Goal: Task Accomplishment & Management: Complete application form

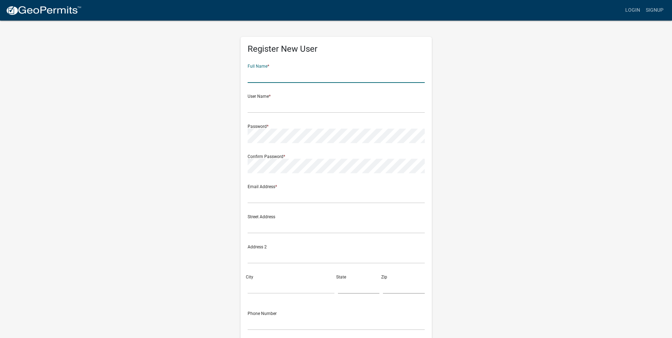
click at [293, 74] on input "text" at bounding box center [336, 75] width 177 height 15
click at [290, 77] on input "[PERSON_NAME]" at bounding box center [336, 75] width 177 height 15
type input "[PERSON_NAME] Jack"
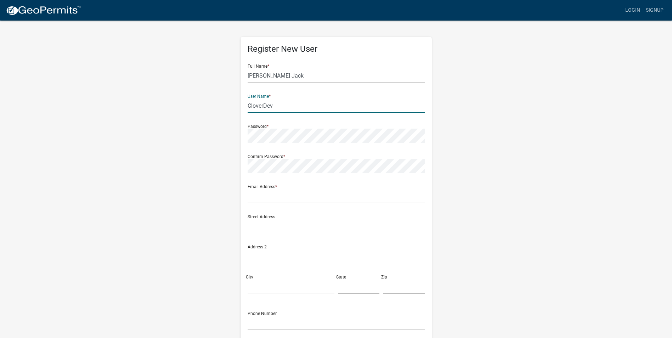
type input "CloverDev"
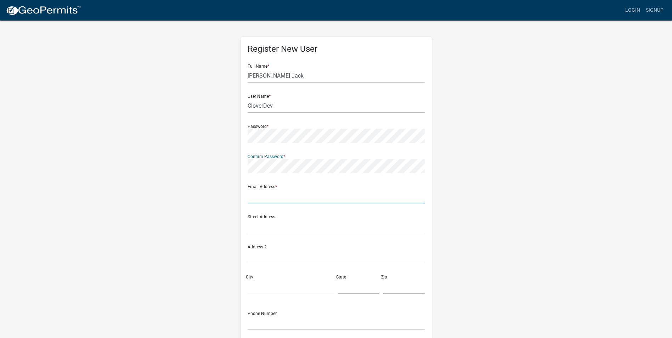
click at [260, 197] on input "text" at bounding box center [336, 196] width 177 height 15
type input "[EMAIL_ADDRESS][DOMAIN_NAME]"
type input "[STREET_ADDRESS][PERSON_NAME]"
type input "Williamsville"
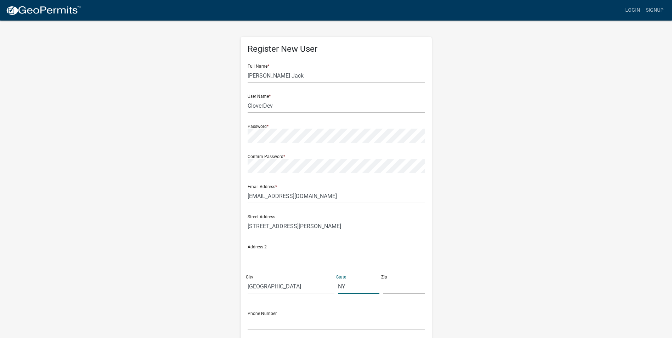
type input "NY"
type input "14221"
click at [257, 322] on input "text" at bounding box center [336, 323] width 177 height 15
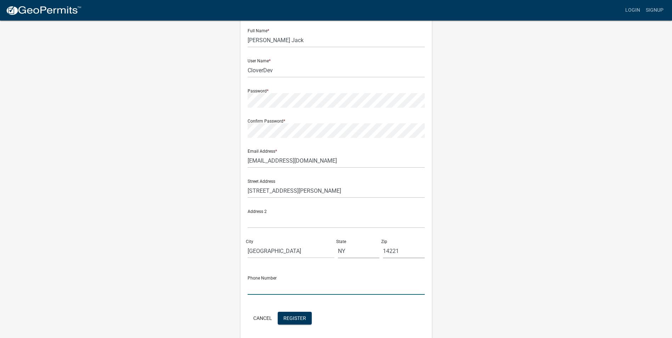
click at [258, 284] on input "text" at bounding box center [336, 287] width 177 height 15
type input "[PHONE_NUMBER]"
click at [304, 316] on span "Register" at bounding box center [294, 318] width 23 height 6
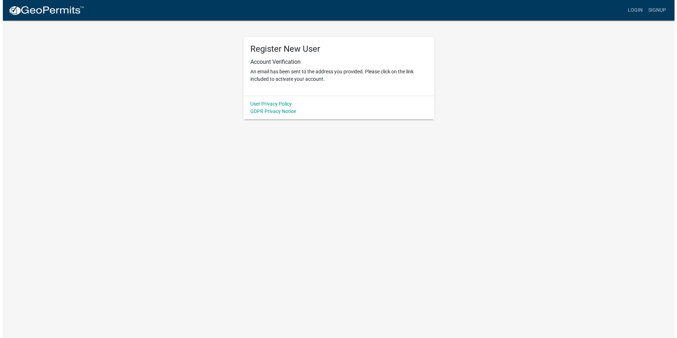
scroll to position [0, 0]
click at [641, 12] on link "Login" at bounding box center [638, 10] width 21 height 13
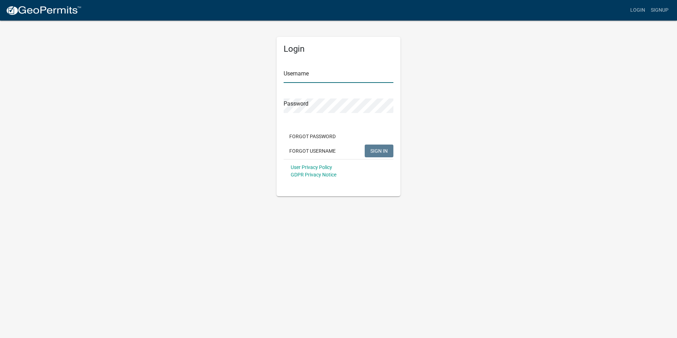
type input "CloverDev"
click at [372, 152] on span "SIGN IN" at bounding box center [379, 151] width 17 height 6
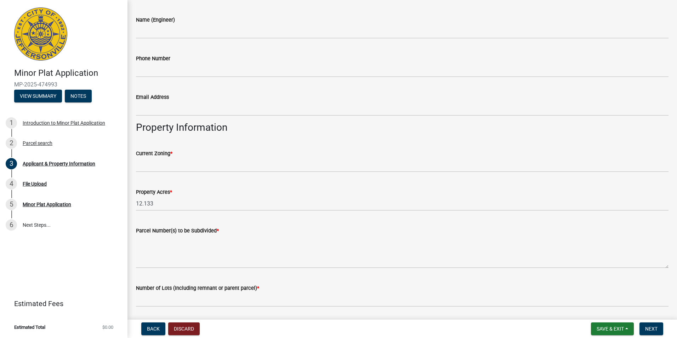
scroll to position [363, 0]
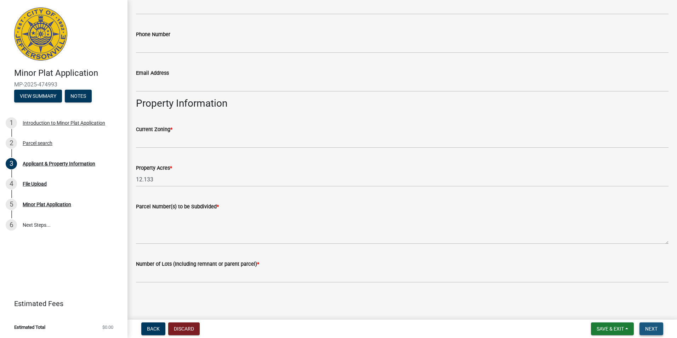
click at [648, 327] on span "Next" at bounding box center [651, 329] width 12 height 6
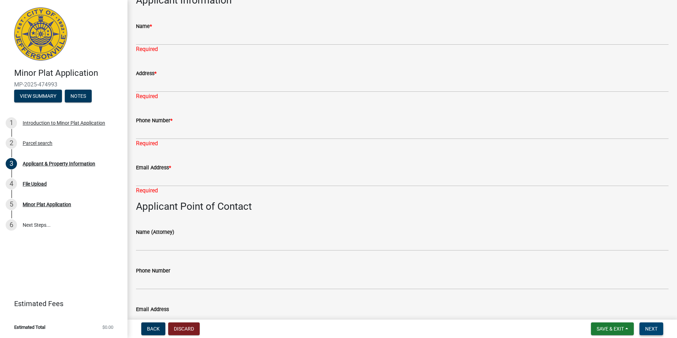
scroll to position [0, 0]
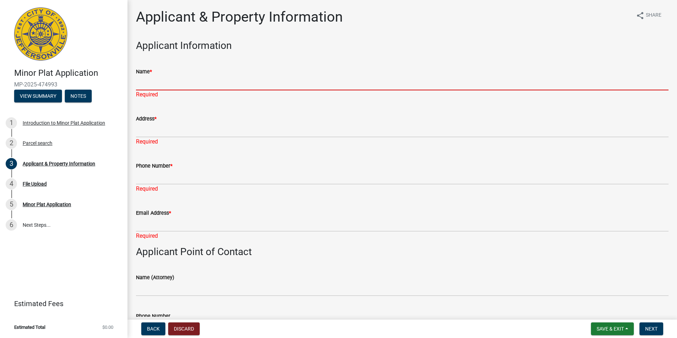
click at [175, 78] on input "Name *" at bounding box center [402, 83] width 533 height 15
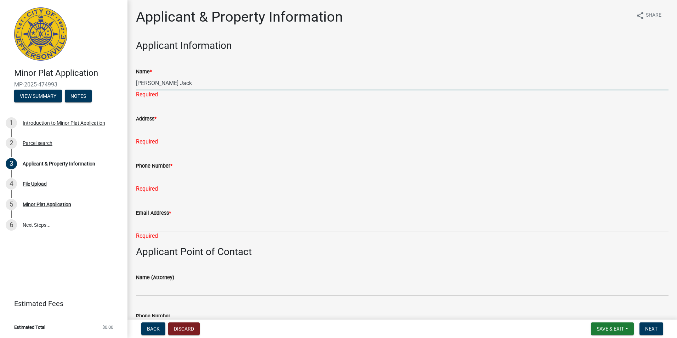
type input "[PERSON_NAME] Jack"
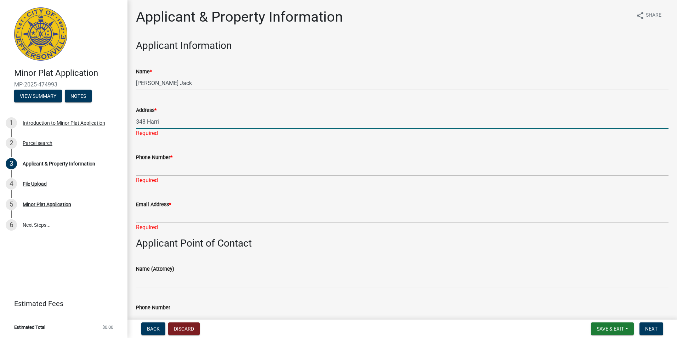
type input "[STREET_ADDRESS][PERSON_NAME]"
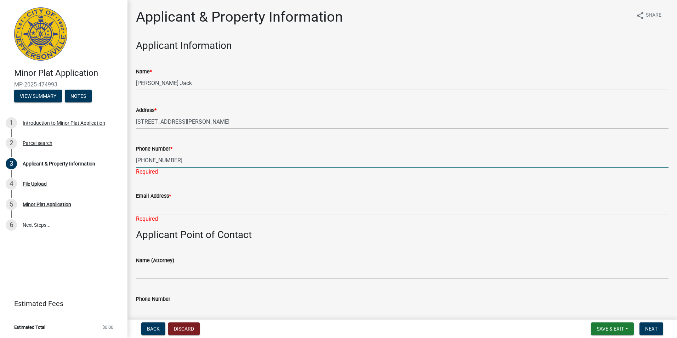
type input "[PHONE_NUMBER]"
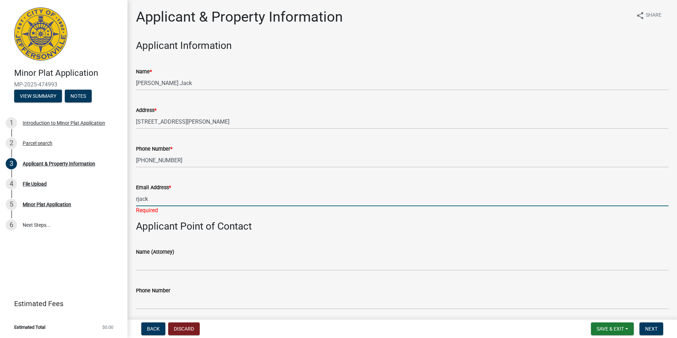
type input "[EMAIL_ADDRESS][DOMAIN_NAME]"
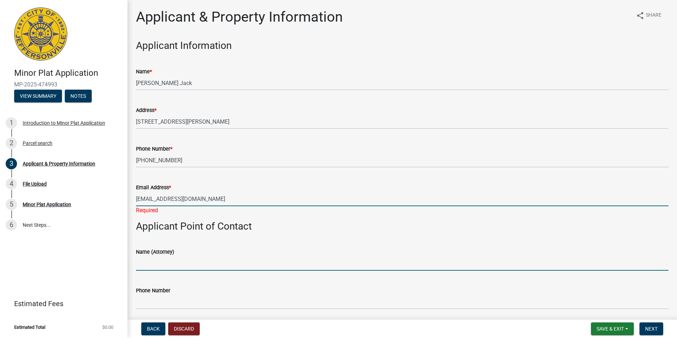
click at [155, 267] on wm-data-entity-input "Name (Attorney)" at bounding box center [402, 257] width 533 height 39
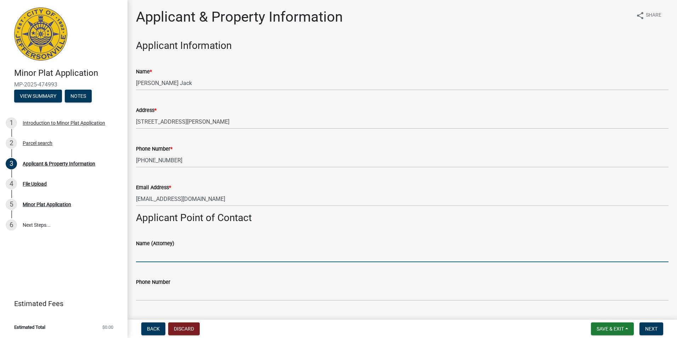
click at [152, 259] on input "Name (Attorney)" at bounding box center [402, 255] width 533 height 15
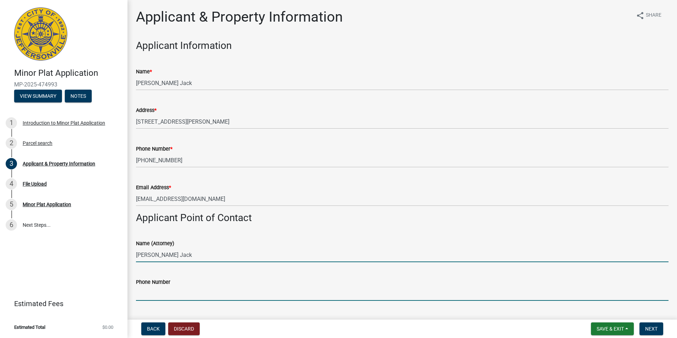
click at [178, 254] on input "[PERSON_NAME] Jack" at bounding box center [402, 255] width 533 height 15
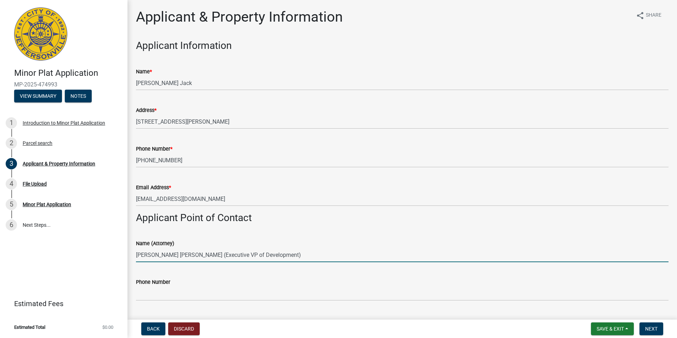
type input "[PERSON_NAME] [PERSON_NAME] (Executive VP of Development)"
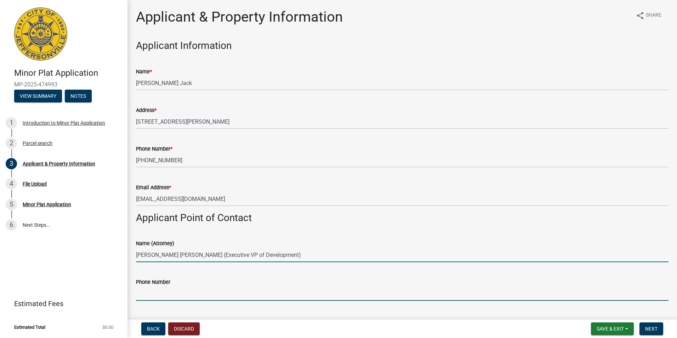
click at [155, 291] on input "Phone Number" at bounding box center [402, 293] width 533 height 15
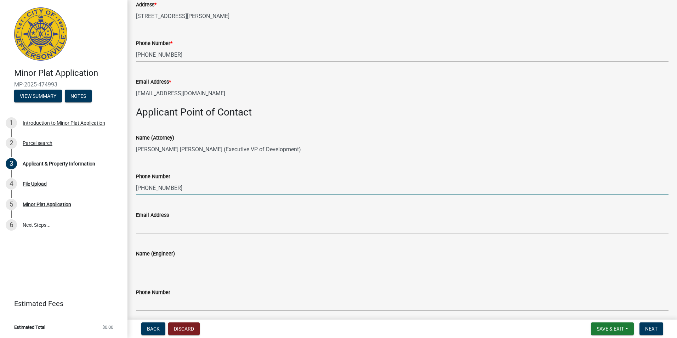
scroll to position [106, 0]
type input "[PHONE_NUMBER]"
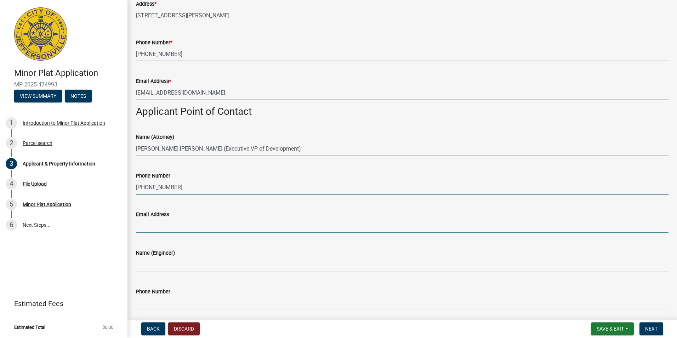
click at [186, 228] on input "Email Address" at bounding box center [402, 226] width 533 height 15
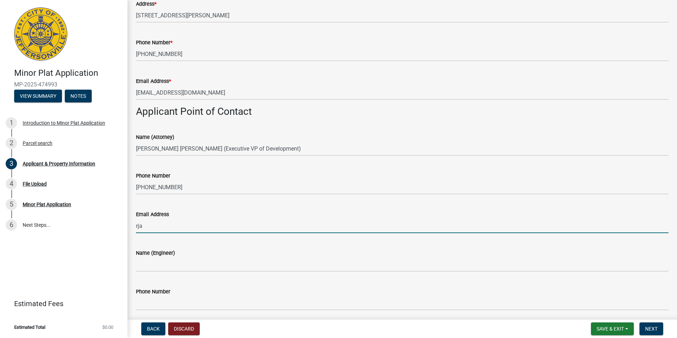
type input "[EMAIL_ADDRESS][DOMAIN_NAME]"
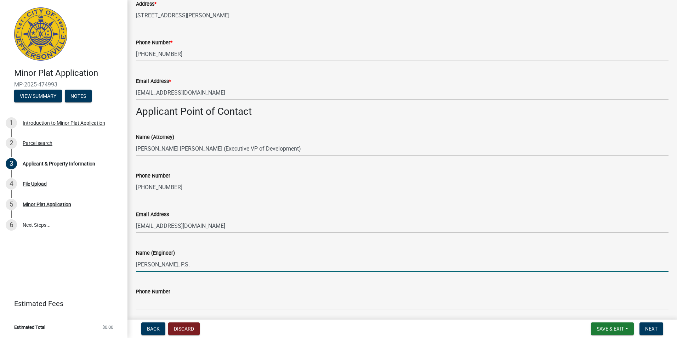
type input "[PERSON_NAME], P.S."
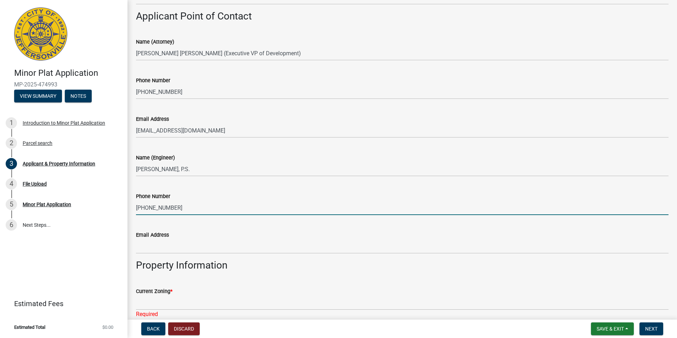
scroll to position [213, 0]
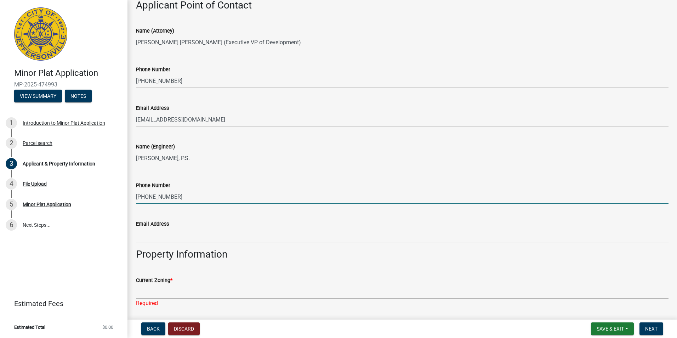
type input "[PHONE_NUMBER]"
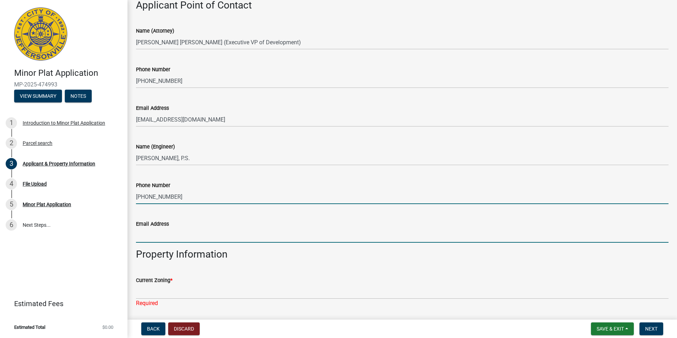
click at [195, 238] on input "Email Address" at bounding box center [402, 235] width 533 height 15
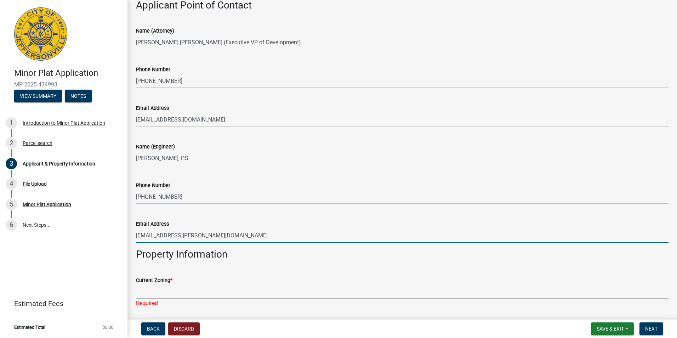
type input "[EMAIL_ADDRESS][PERSON_NAME][DOMAIN_NAME]"
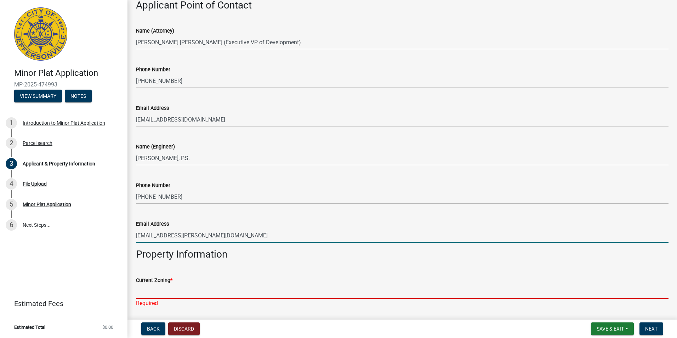
click at [163, 290] on input "Current Zoning *" at bounding box center [402, 291] width 533 height 15
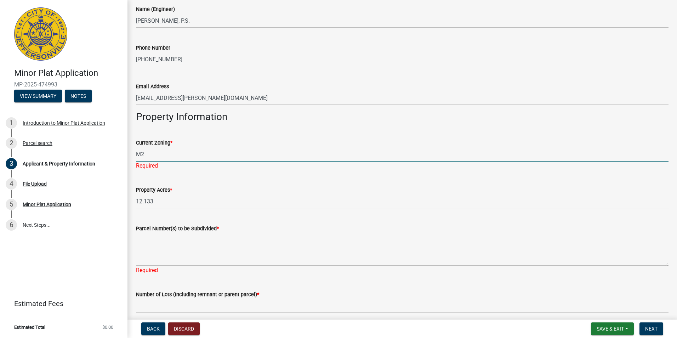
scroll to position [354, 0]
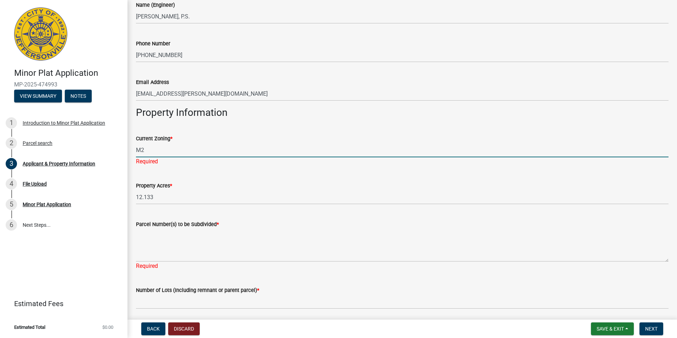
type input "M2"
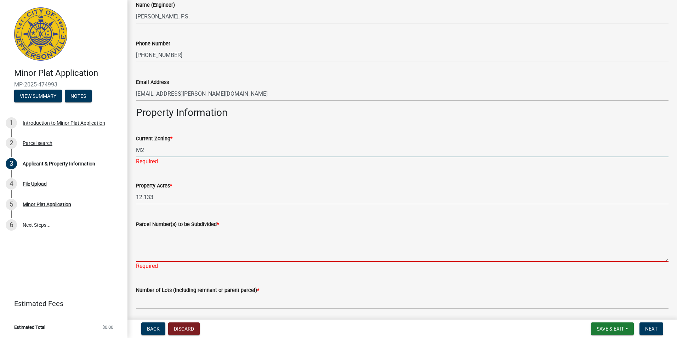
click at [177, 257] on div "Parcel Number(s) to be Subdivided * Required" at bounding box center [402, 240] width 533 height 60
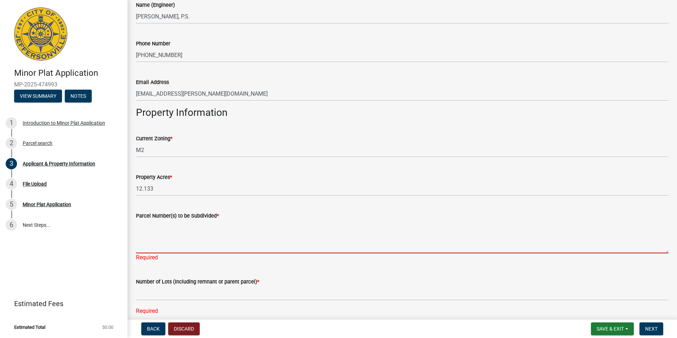
click at [150, 246] on textarea "Parcel Number(s) to be Subdivided *" at bounding box center [402, 236] width 533 height 33
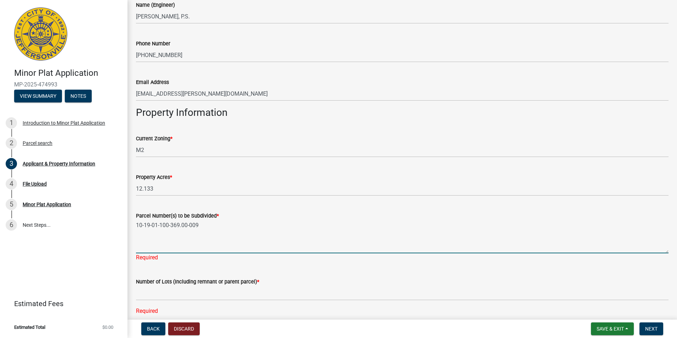
type textarea "10-19-01-100-369.00-009"
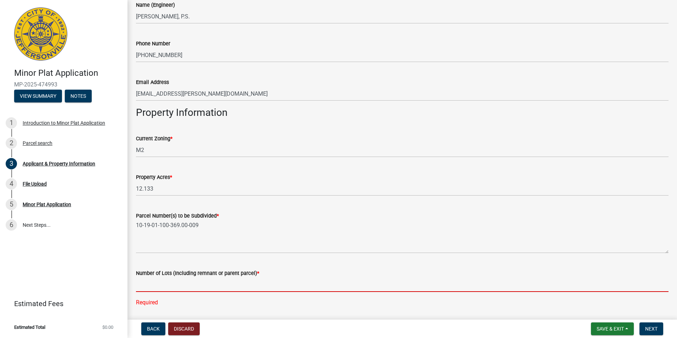
click at [148, 297] on div "Number of Lots (Including remnant or parent parcel) * Required" at bounding box center [402, 283] width 533 height 48
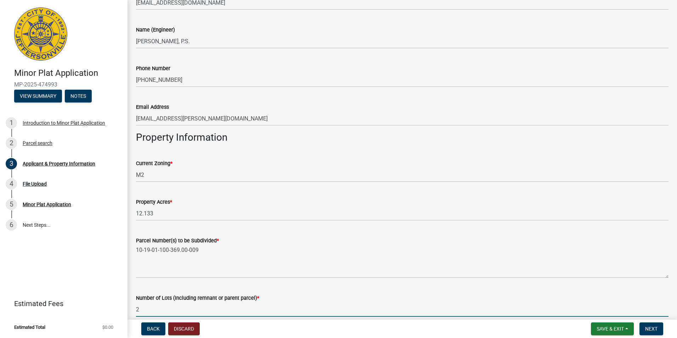
scroll to position [342, 0]
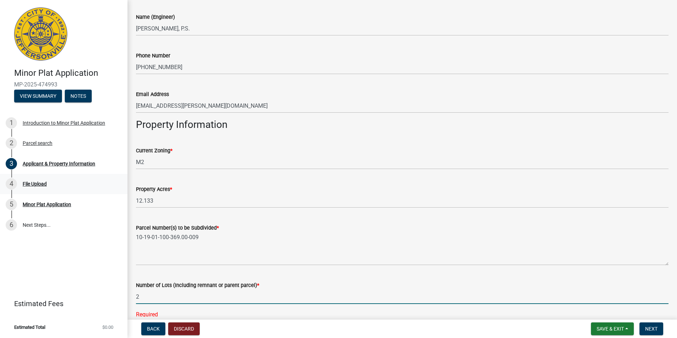
type input "2"
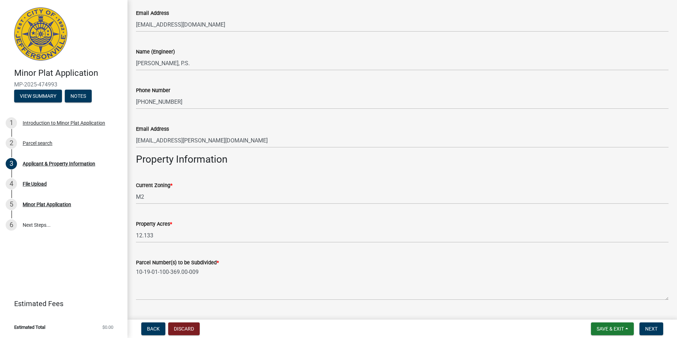
scroll to position [363, 0]
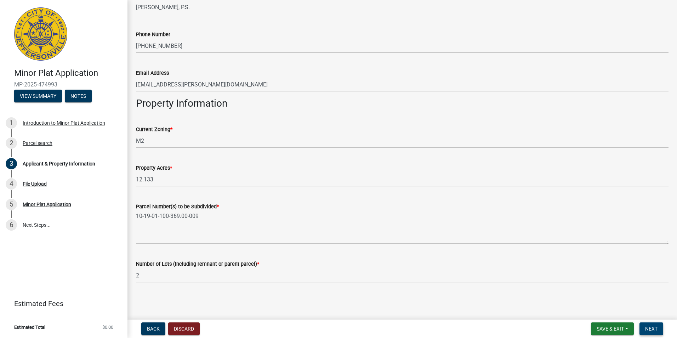
click at [656, 328] on span "Next" at bounding box center [651, 329] width 12 height 6
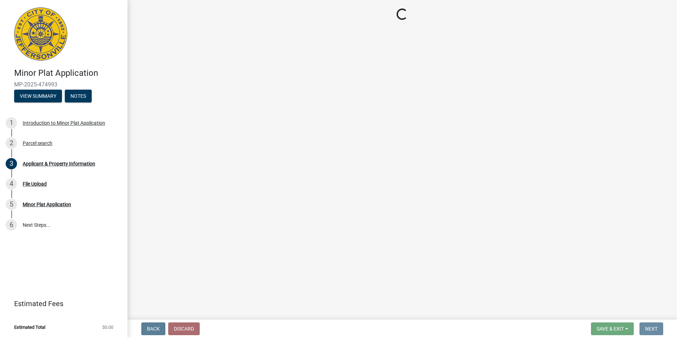
scroll to position [0, 0]
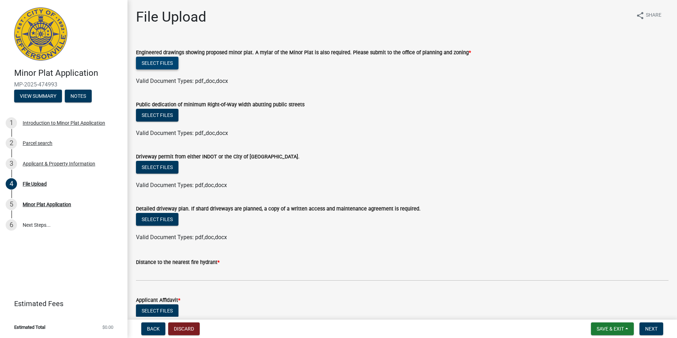
click at [152, 66] on button "Select files" at bounding box center [157, 63] width 43 height 13
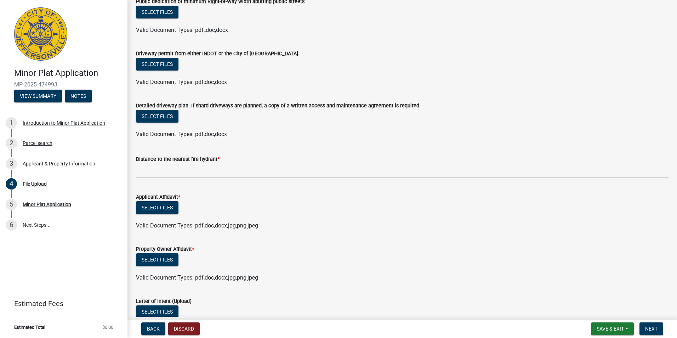
scroll to position [142, 0]
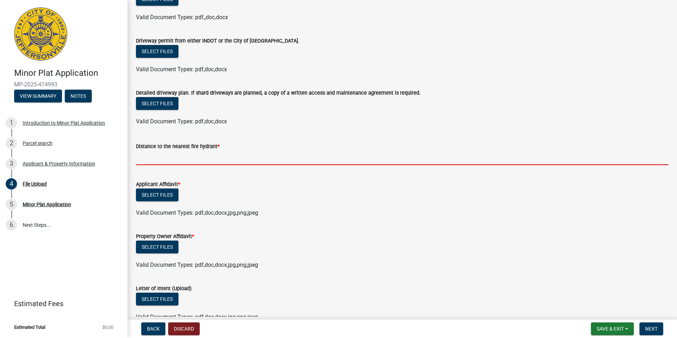
click at [143, 159] on input "text" at bounding box center [402, 158] width 533 height 15
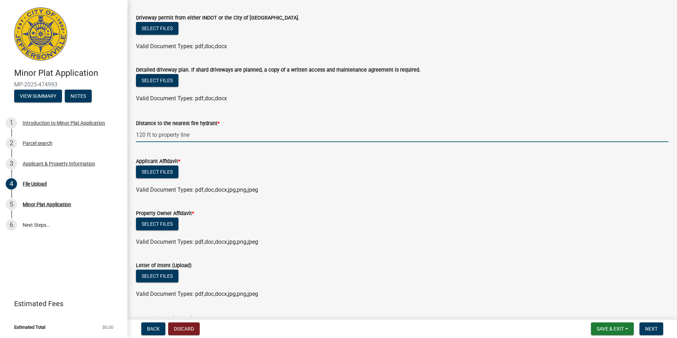
scroll to position [177, 0]
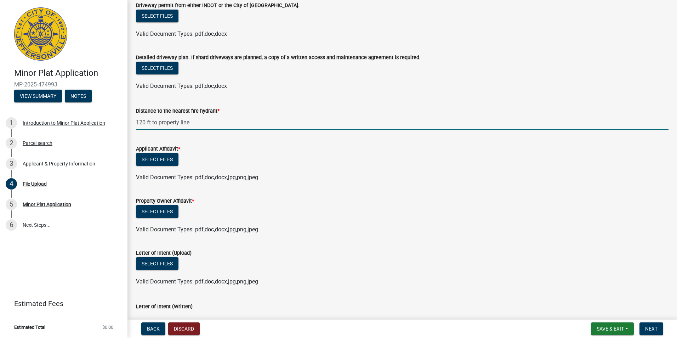
type input "120"
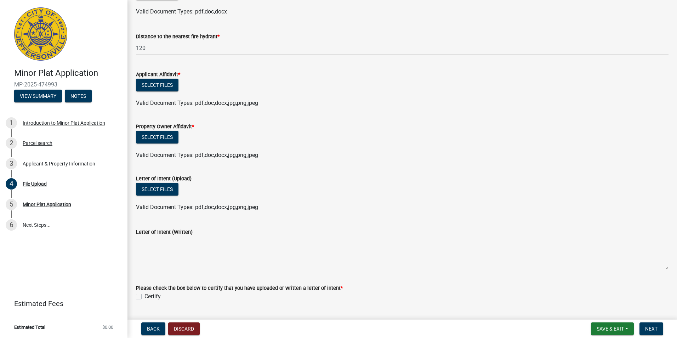
scroll to position [270, 0]
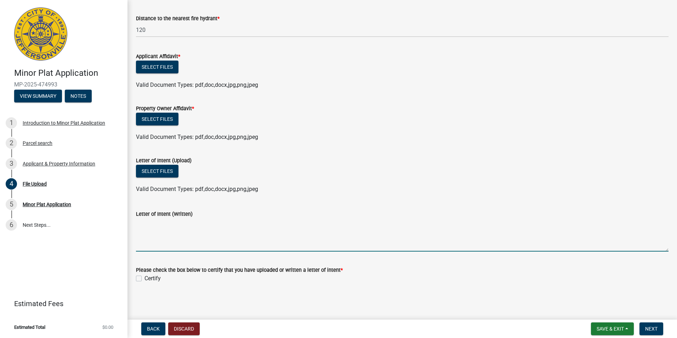
click at [145, 249] on textarea "Letter of Intent (Written)" at bounding box center [402, 234] width 533 height 33
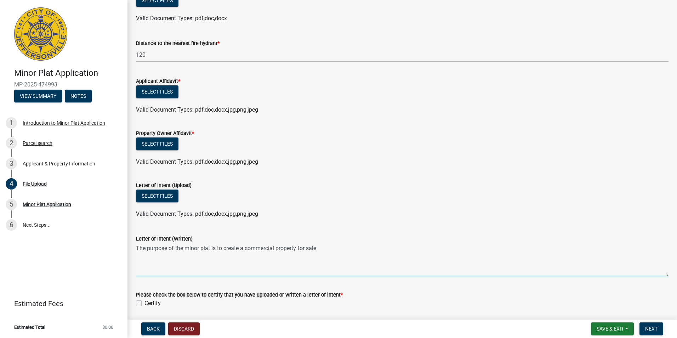
scroll to position [234, 0]
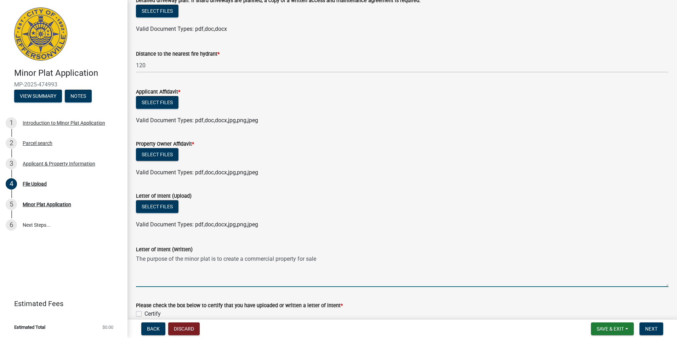
type textarea "The purpose of the minor plat is to create a commercial property for sale"
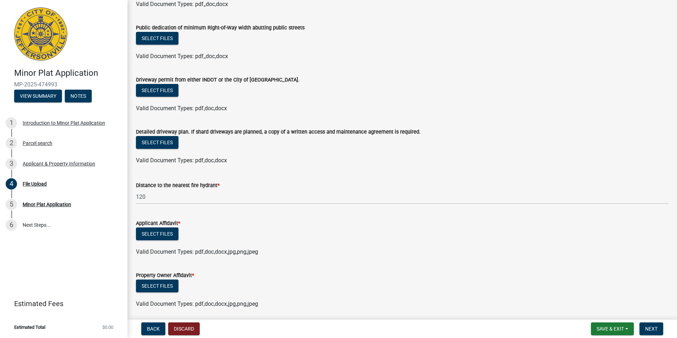
scroll to position [92, 0]
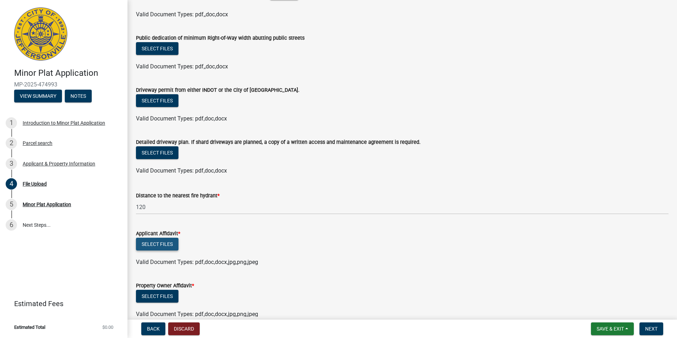
click at [166, 242] on button "Select files" at bounding box center [157, 244] width 43 height 13
click at [164, 244] on button "Select files" at bounding box center [157, 244] width 43 height 13
click at [160, 242] on button "Select files" at bounding box center [157, 244] width 43 height 13
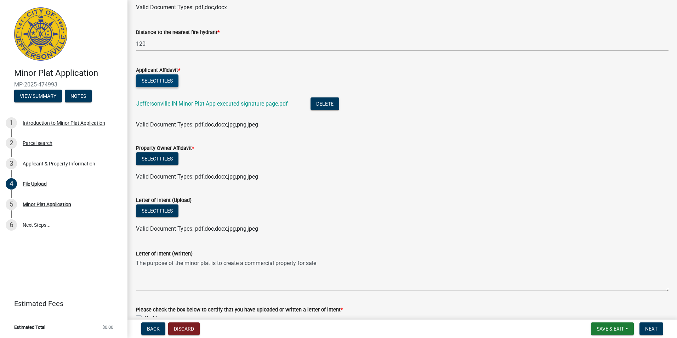
scroll to position [270, 0]
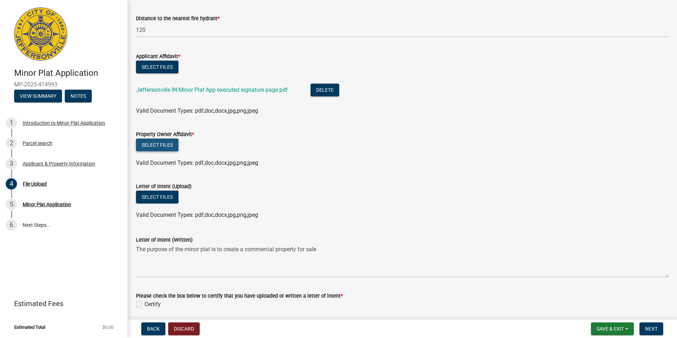
click at [167, 147] on button "Select files" at bounding box center [157, 145] width 43 height 13
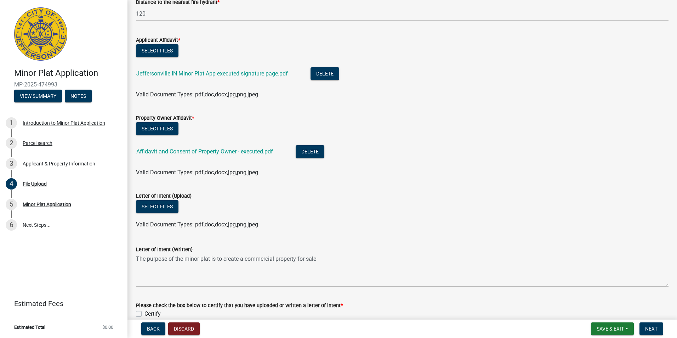
scroll to position [321, 0]
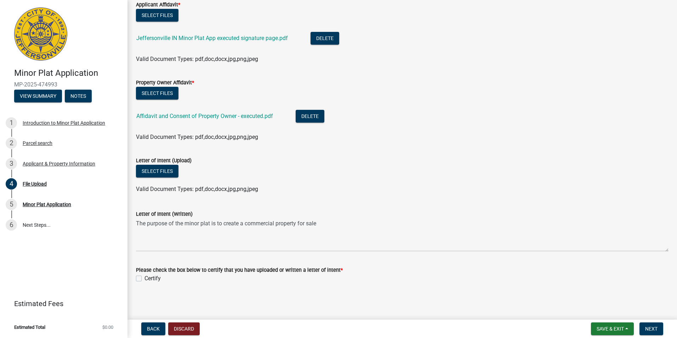
click at [145, 277] on label "Certify" at bounding box center [153, 278] width 16 height 9
click at [145, 277] on input "Certify" at bounding box center [147, 276] width 5 height 5
checkbox input "true"
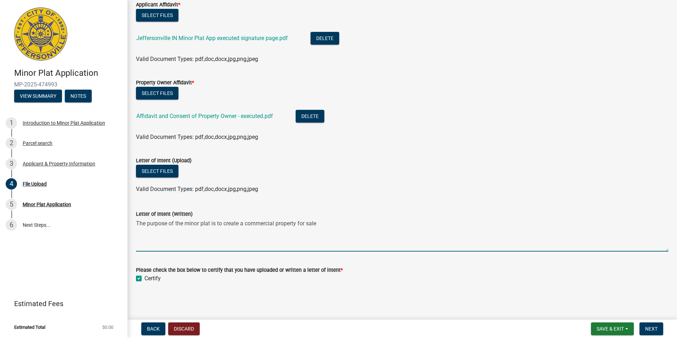
click at [326, 225] on textarea "The purpose of the minor plat is to create a commercial property for sale" at bounding box center [402, 234] width 533 height 33
drag, startPoint x: 140, startPoint y: 225, endPoint x: 331, endPoint y: 223, distance: 190.6
click at [331, 223] on textarea "The purpose of the minor plat is to create a commercial property for sale" at bounding box center [402, 234] width 533 height 33
click at [414, 235] on textarea "The purpose of the minor plat is to create a commercial property for sale" at bounding box center [402, 234] width 533 height 33
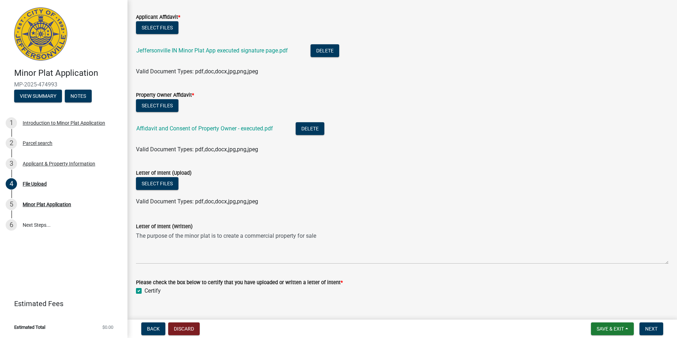
scroll to position [319, 0]
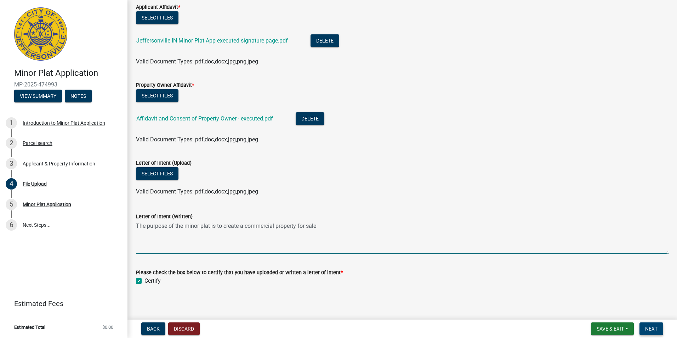
click at [650, 328] on span "Next" at bounding box center [651, 329] width 12 height 6
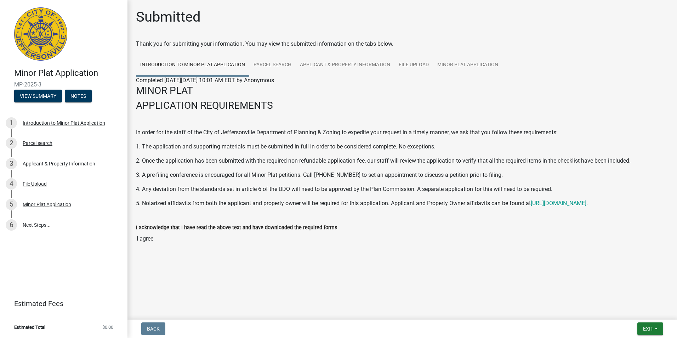
click at [361, 116] on p at bounding box center [402, 118] width 533 height 9
click at [648, 328] on span "Exit" at bounding box center [648, 329] width 10 height 6
click at [640, 309] on button "Save & Exit" at bounding box center [635, 310] width 57 height 17
